Goal: Information Seeking & Learning: Learn about a topic

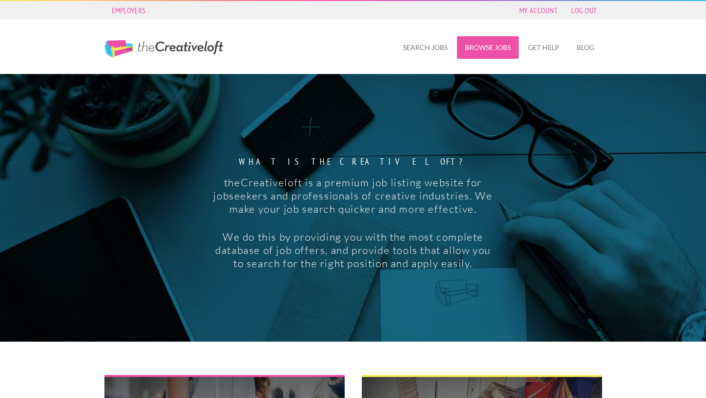
click at [481, 42] on link "Browse Jobs" at bounding box center [488, 47] width 62 height 23
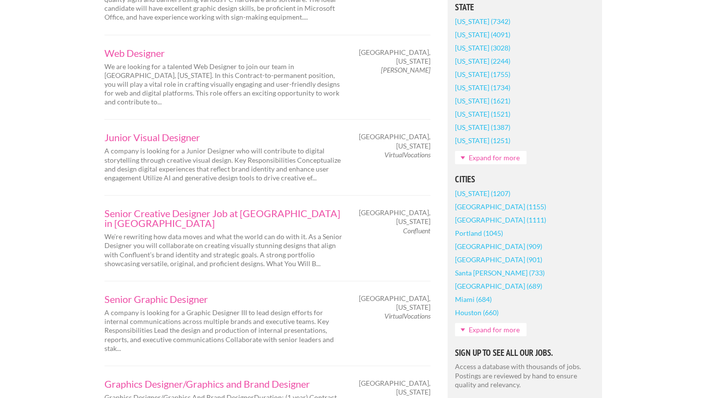
scroll to position [631, 0]
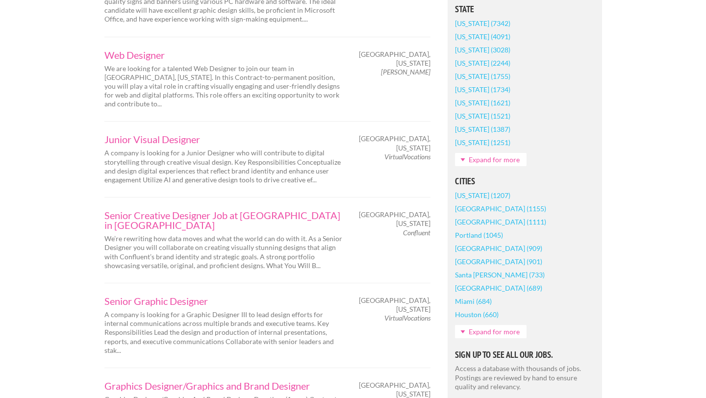
click at [466, 158] on link "Expand for more" at bounding box center [491, 159] width 72 height 13
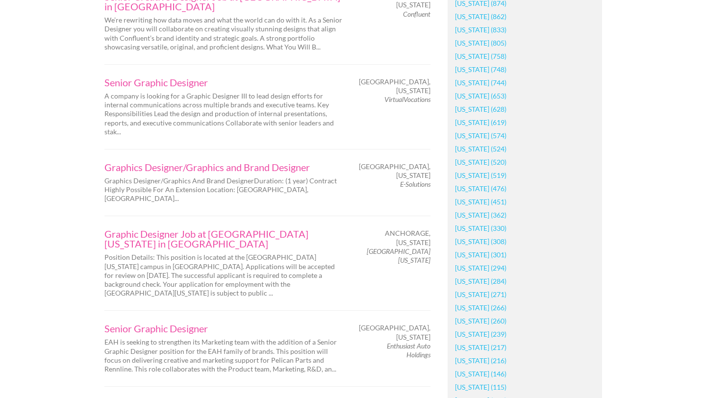
scroll to position [850, 0]
click at [468, 82] on link "[US_STATE] (744)" at bounding box center [481, 83] width 52 height 13
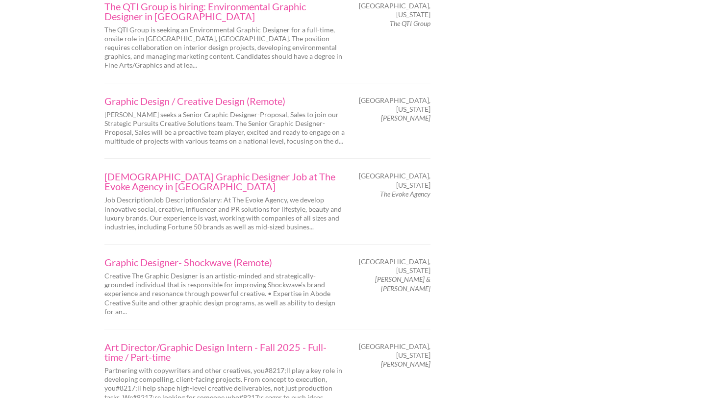
scroll to position [1219, 0]
